Goal: Task Accomplishment & Management: Use online tool/utility

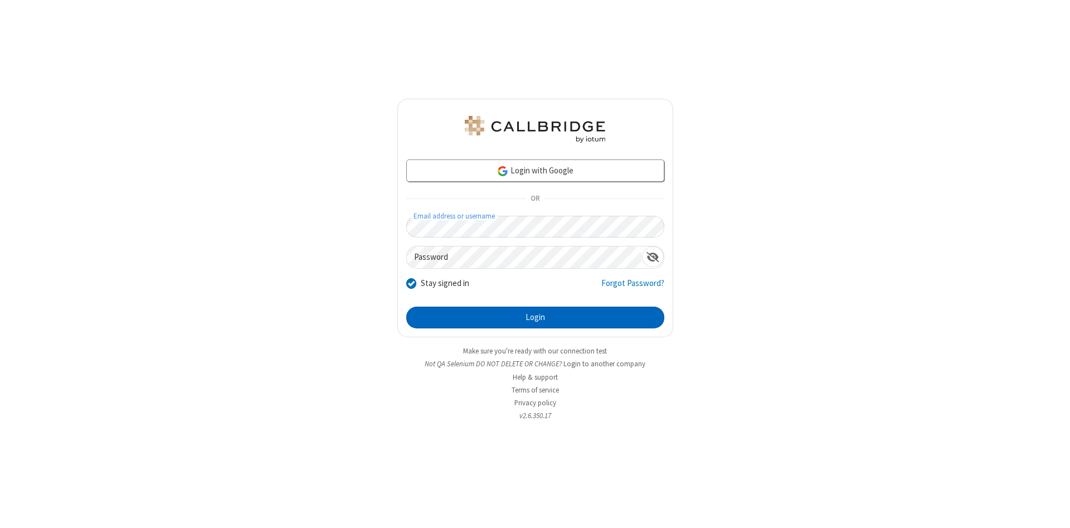
click at [535, 318] on button "Login" at bounding box center [535, 317] width 258 height 22
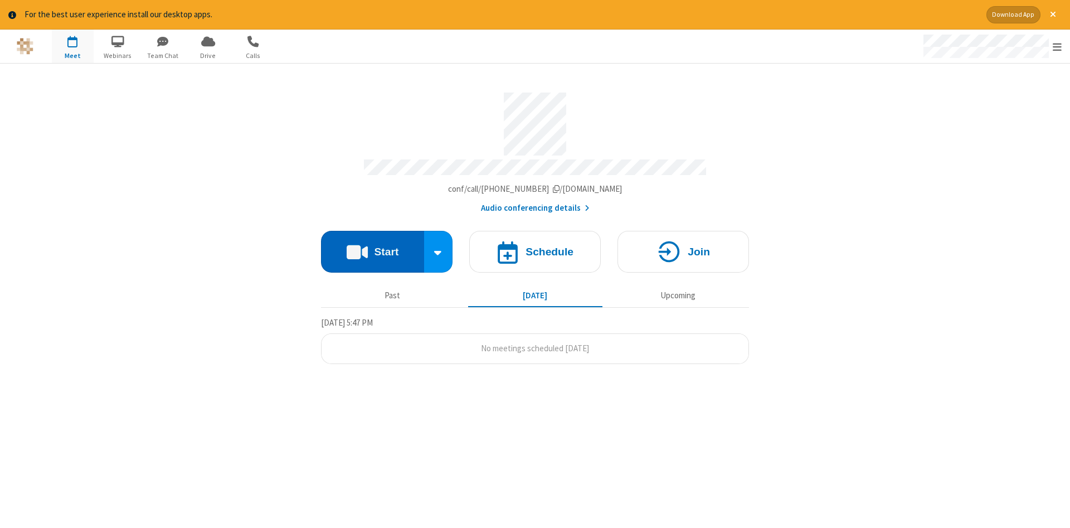
click at [372, 247] on button "Start" at bounding box center [372, 252] width 103 height 42
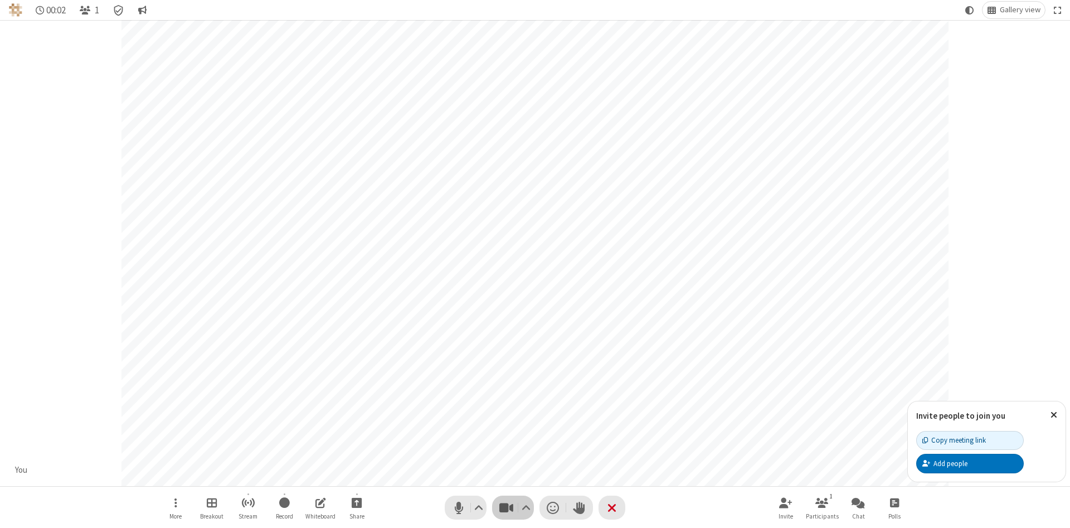
click at [506, 507] on span "Stop video (Alt+V)" at bounding box center [505, 507] width 17 height 16
click at [506, 507] on span "Start video (Alt+V)" at bounding box center [505, 507] width 17 height 16
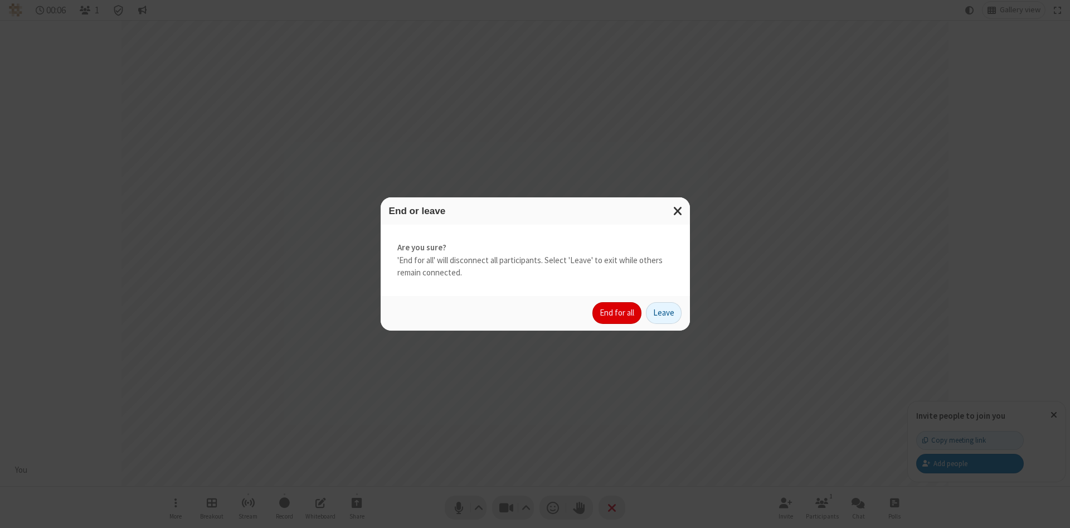
click at [617, 313] on button "End for all" at bounding box center [616, 313] width 49 height 22
